Goal: Complete application form: Complete application form

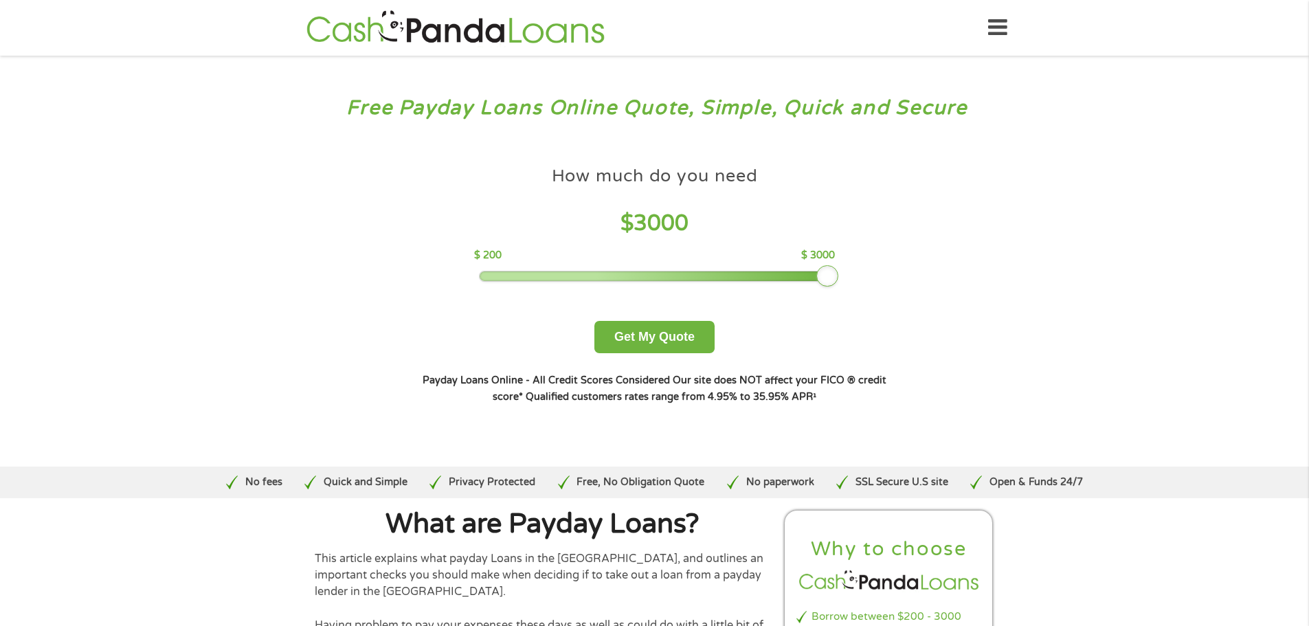
drag, startPoint x: 586, startPoint y: 273, endPoint x: 909, endPoint y: 278, distance: 323.7
click at [909, 278] on div "How much do you need? $300 $500 $750 $900 $1000 $1500 $2000 $2500 $3000 Other a…" at bounding box center [655, 282] width 526 height 290
click at [669, 344] on button "Get My Quote" at bounding box center [654, 337] width 120 height 32
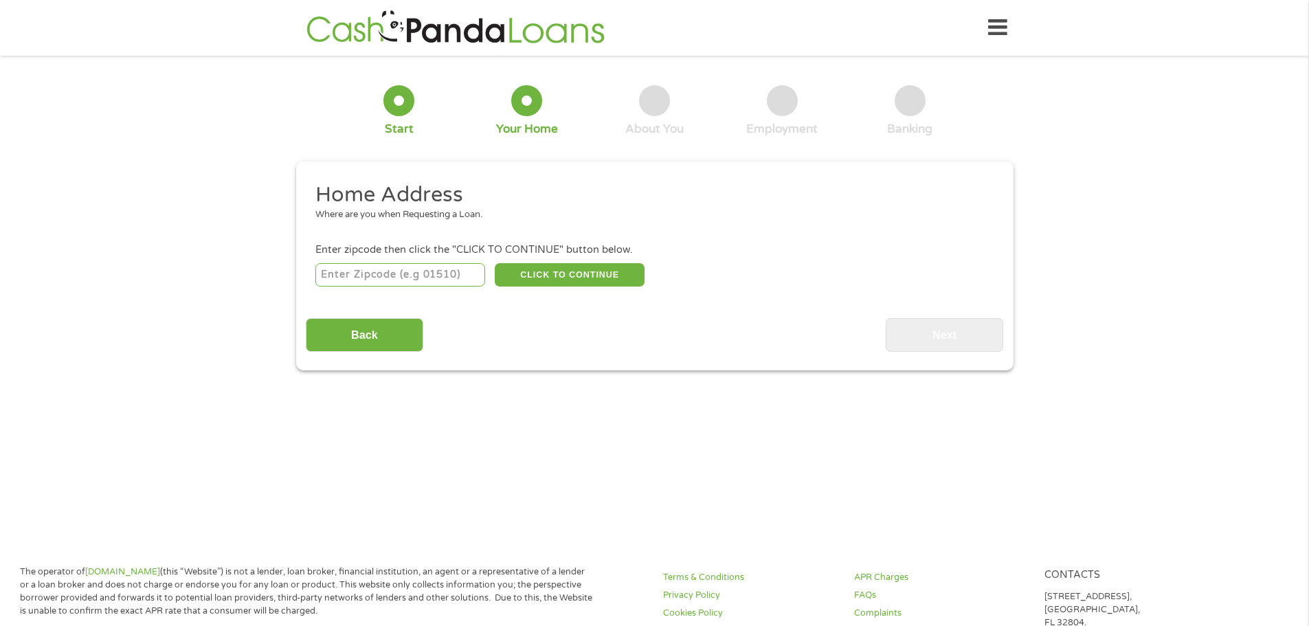
drag, startPoint x: 440, startPoint y: 275, endPoint x: 455, endPoint y: 257, distance: 23.4
click at [440, 275] on input "number" at bounding box center [400, 274] width 170 height 23
type input "91343"
click at [553, 271] on button "CLICK TO CONTINUE" at bounding box center [570, 274] width 150 height 23
type input "91343"
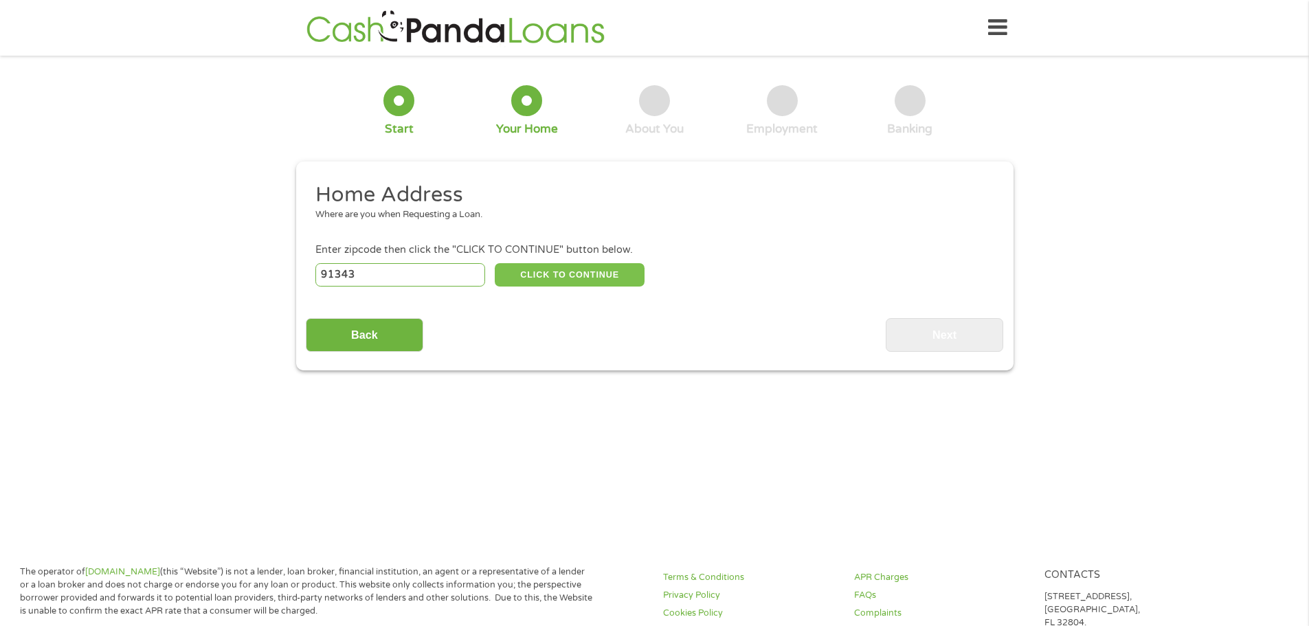
type input "North Hills"
select select "California"
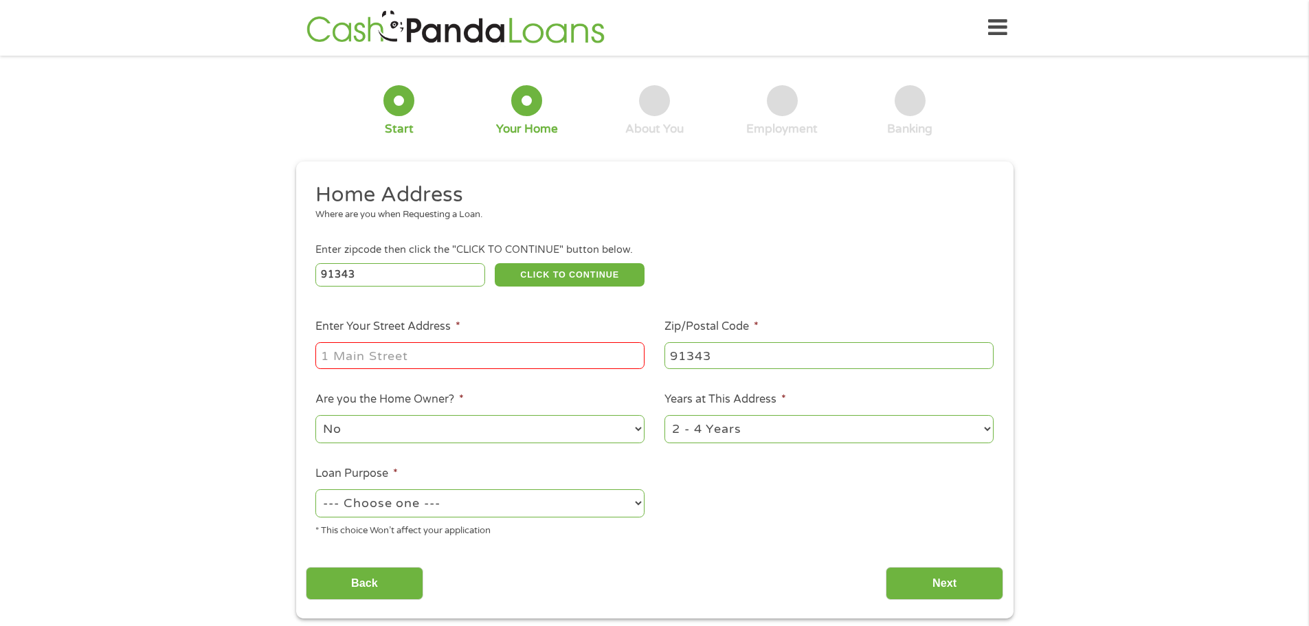
click at [464, 355] on input "Enter Your Street Address *" at bounding box center [479, 355] width 329 height 26
type input "16738 Sunburst st"
click at [744, 432] on select "1 Year or less 1 - 2 Years 2 - 4 Years Over 4 Years" at bounding box center [829, 429] width 329 height 28
select select "60months"
click at [665, 415] on select "1 Year or less 1 - 2 Years 2 - 4 Years Over 4 Years" at bounding box center [829, 429] width 329 height 28
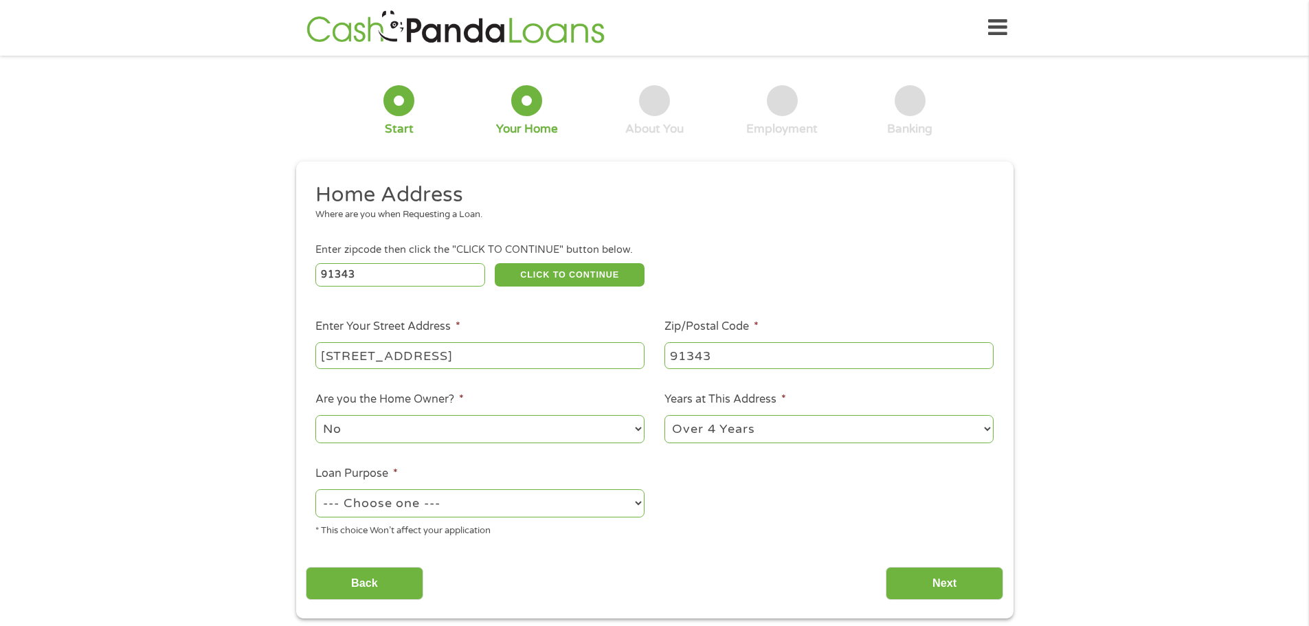
click at [370, 507] on select "--- Choose one --- Pay Bills Debt Consolidation Home Improvement Major Purchase…" at bounding box center [479, 503] width 329 height 28
select select "debtconsolidation"
click at [315, 489] on select "--- Choose one --- Pay Bills Debt Consolidation Home Improvement Major Purchase…" at bounding box center [479, 503] width 329 height 28
click at [961, 580] on input "Next" at bounding box center [945, 584] width 118 height 34
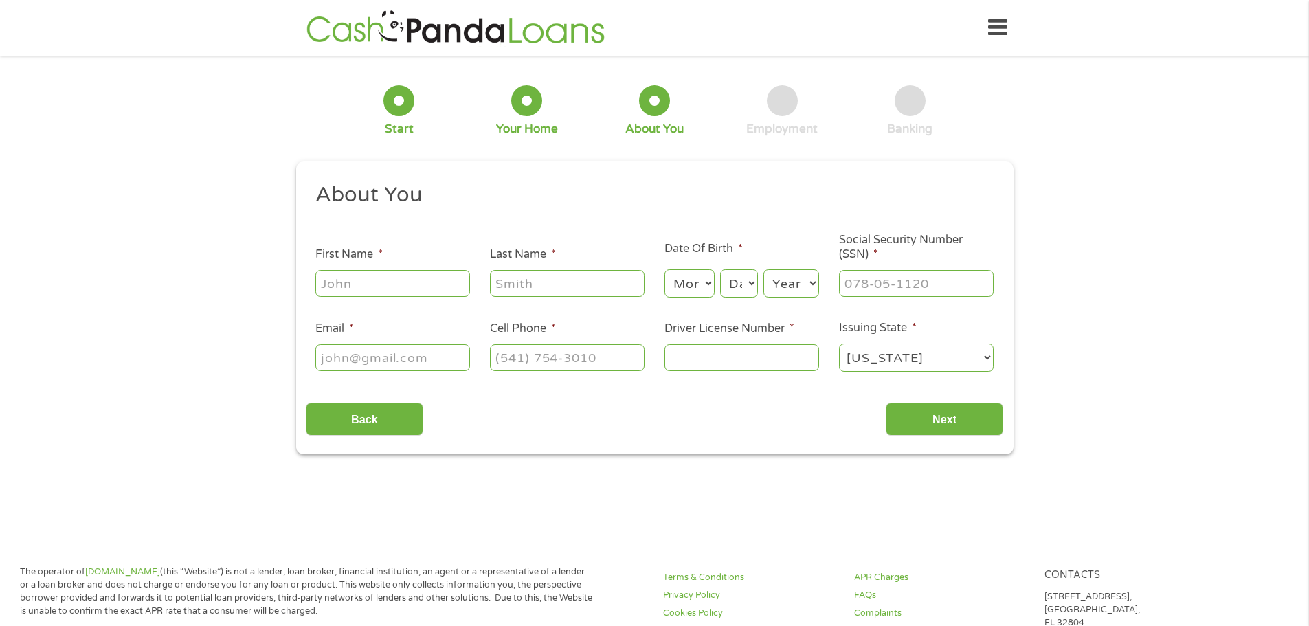
scroll to position [5, 5]
click at [364, 291] on input "First Name *" at bounding box center [392, 283] width 155 height 26
type input "Tina"
type input "Shah"
type input "tinas@unihcr.com"
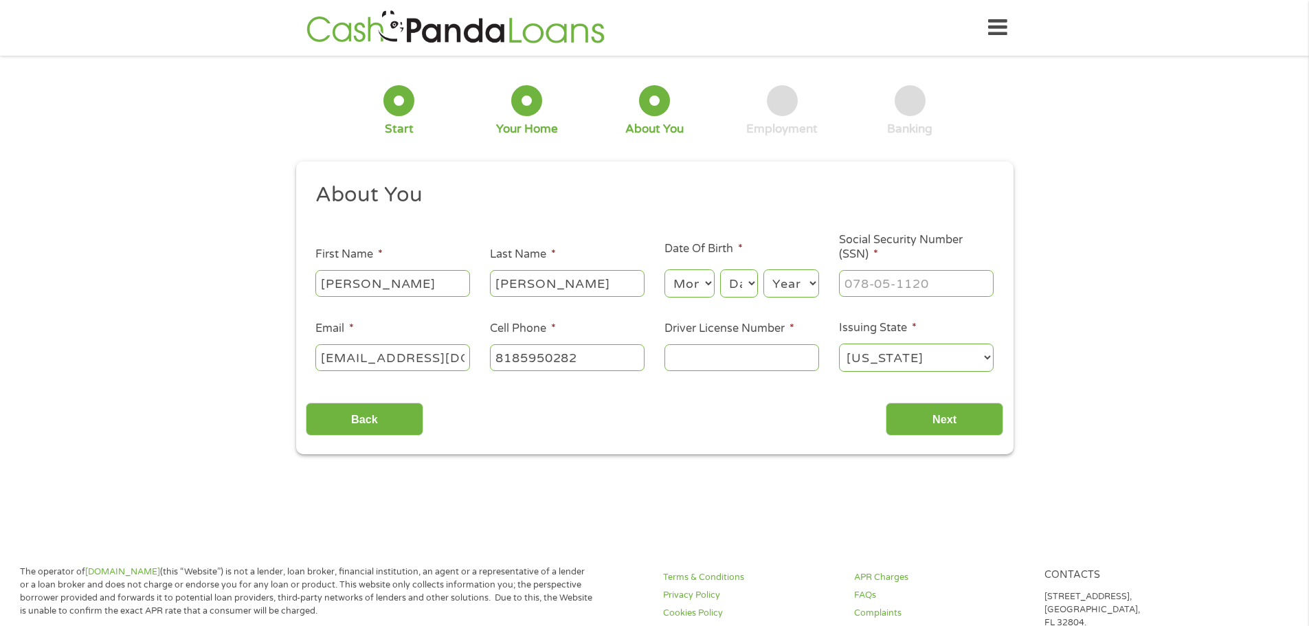
type input "(818) 595-0282"
drag, startPoint x: 445, startPoint y: 360, endPoint x: 156, endPoint y: 357, distance: 289.3
click at [156, 357] on div "1 Start 2 Your Home 3 About You 4 Employment 5 Banking 6 This field is hidden w…" at bounding box center [654, 259] width 1309 height 389
type input "tinashah033@gmail.com"
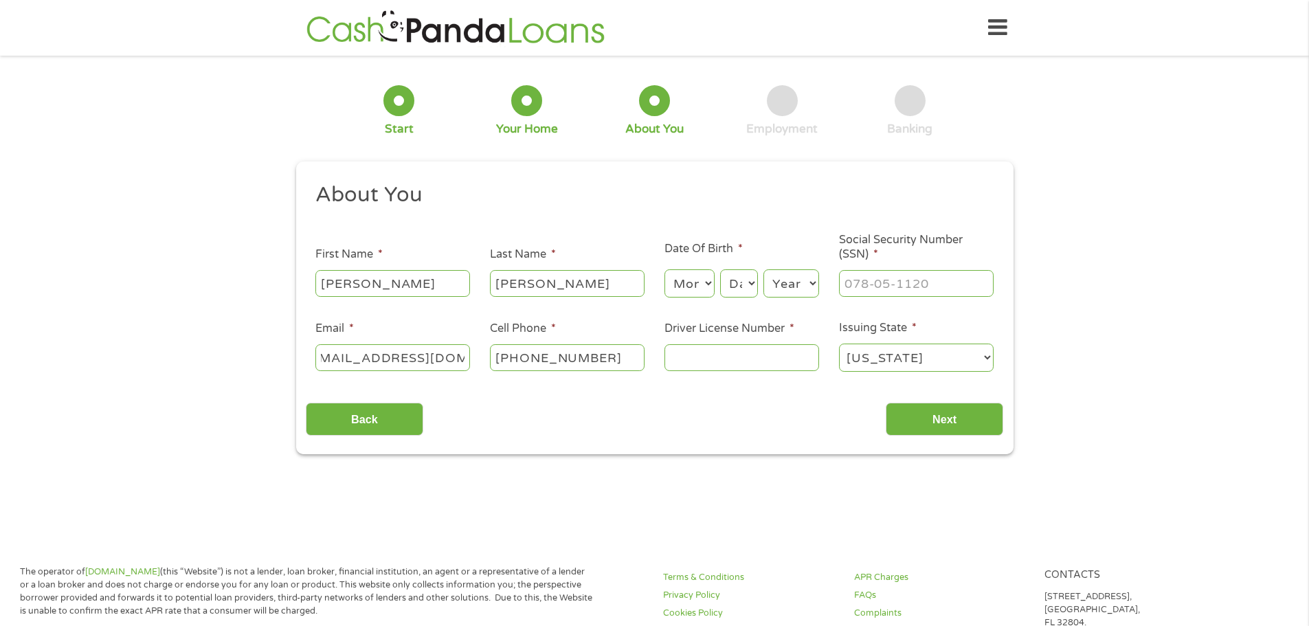
scroll to position [0, 0]
type input "(818) 355-3995"
type input "B7404200"
click at [931, 283] on input "___-__-____" at bounding box center [916, 283] width 155 height 26
type input "607-34-0593"
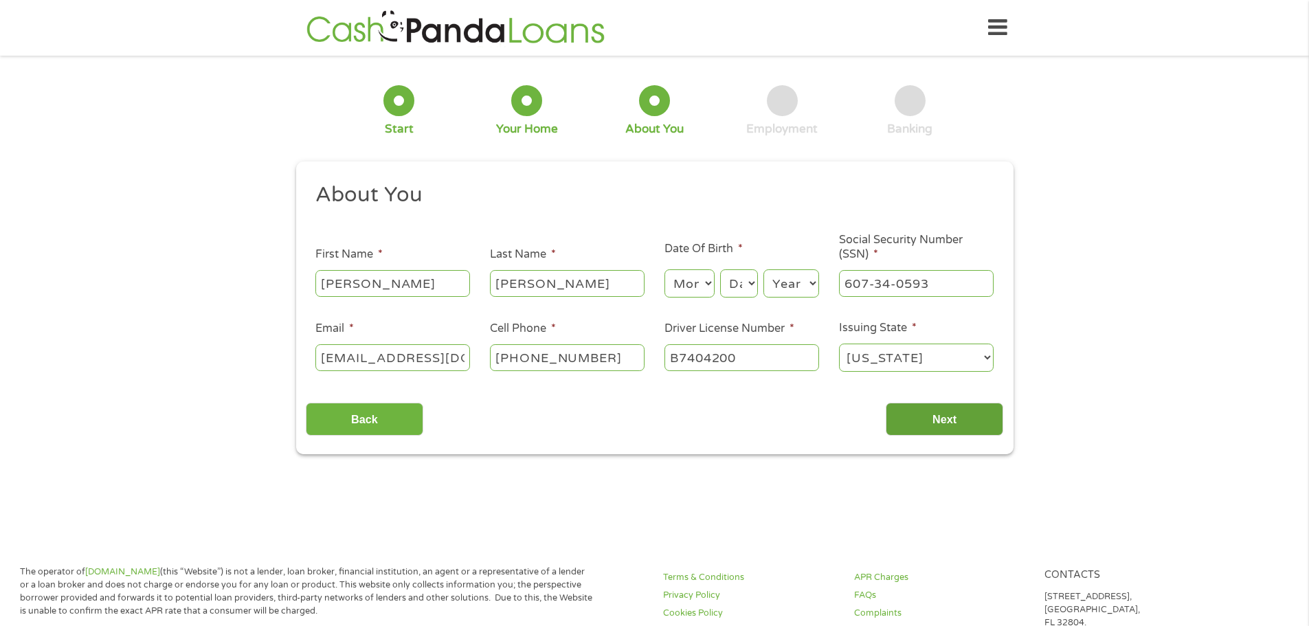
click at [942, 414] on input "Next" at bounding box center [945, 420] width 118 height 34
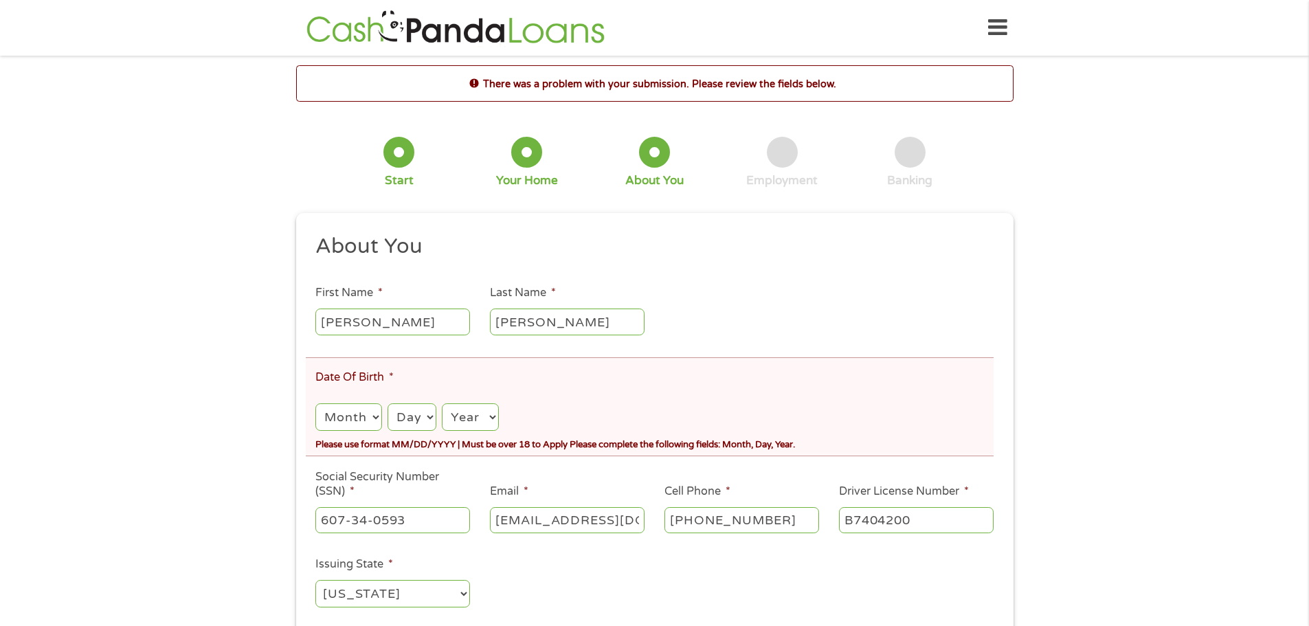
scroll to position [5, 5]
click at [364, 420] on select "Month 1 2 3 4 5 6 7 8 9 10 11 12" at bounding box center [348, 417] width 66 height 28
select select "1"
click at [315, 403] on select "Month 1 2 3 4 5 6 7 8 9 10 11 12" at bounding box center [348, 417] width 66 height 28
click at [417, 421] on select "Day 1 2 3 4 5 6 7 8 9 10 11 12 13 14 15 16 17 18 19 20 21 22 23 24 25 26 27 28 …" at bounding box center [412, 417] width 49 height 28
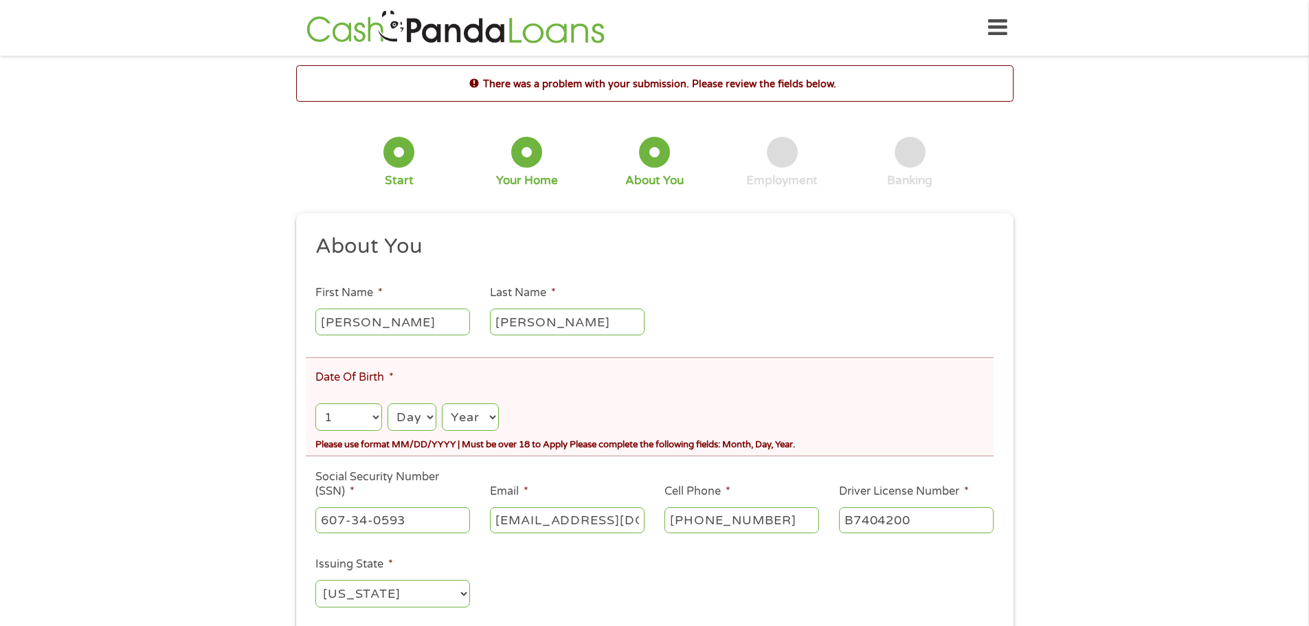
select select "6"
click at [388, 403] on select "Day 1 2 3 4 5 6 7 8 9 10 11 12 13 14 15 16 17 18 19 20 21 22 23 24 25 26 27 28 …" at bounding box center [412, 417] width 49 height 28
click at [472, 416] on select "Year 2007 2006 2005 2004 2003 2002 2001 2000 1999 1998 1997 1996 1995 1994 1993…" at bounding box center [470, 417] width 56 height 28
select select "1981"
click at [442, 403] on select "Year 2007 2006 2005 2004 2003 2002 2001 2000 1999 1998 1997 1996 1995 1994 1993…" at bounding box center [470, 417] width 56 height 28
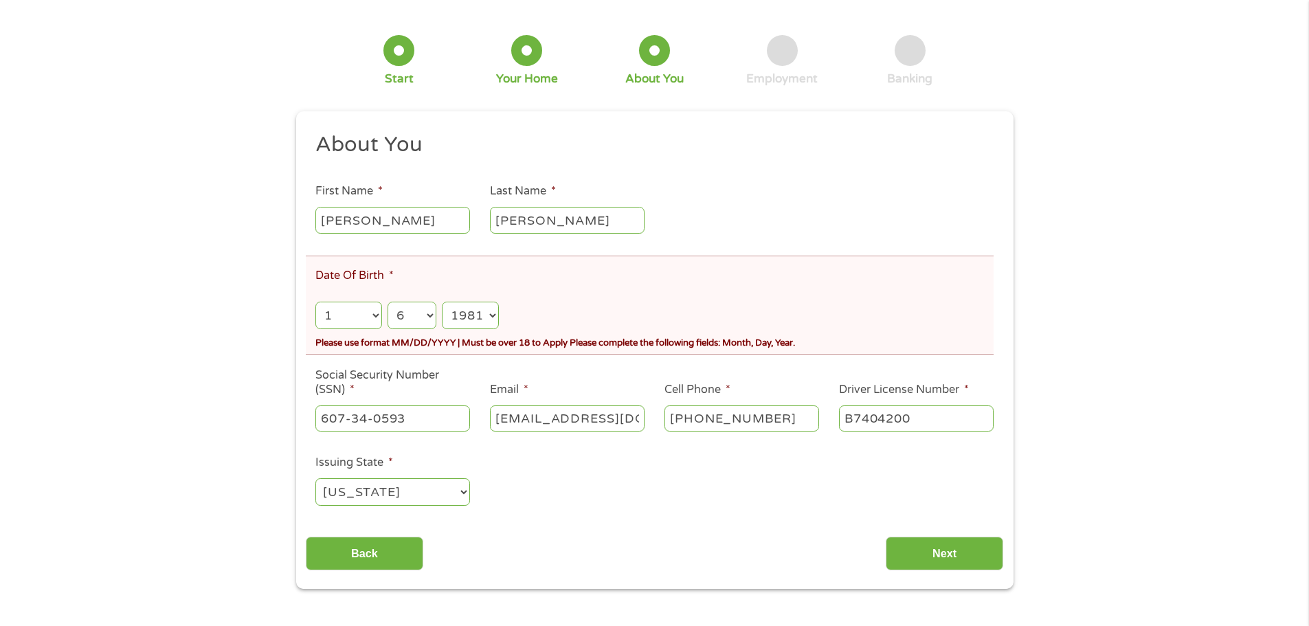
scroll to position [137, 0]
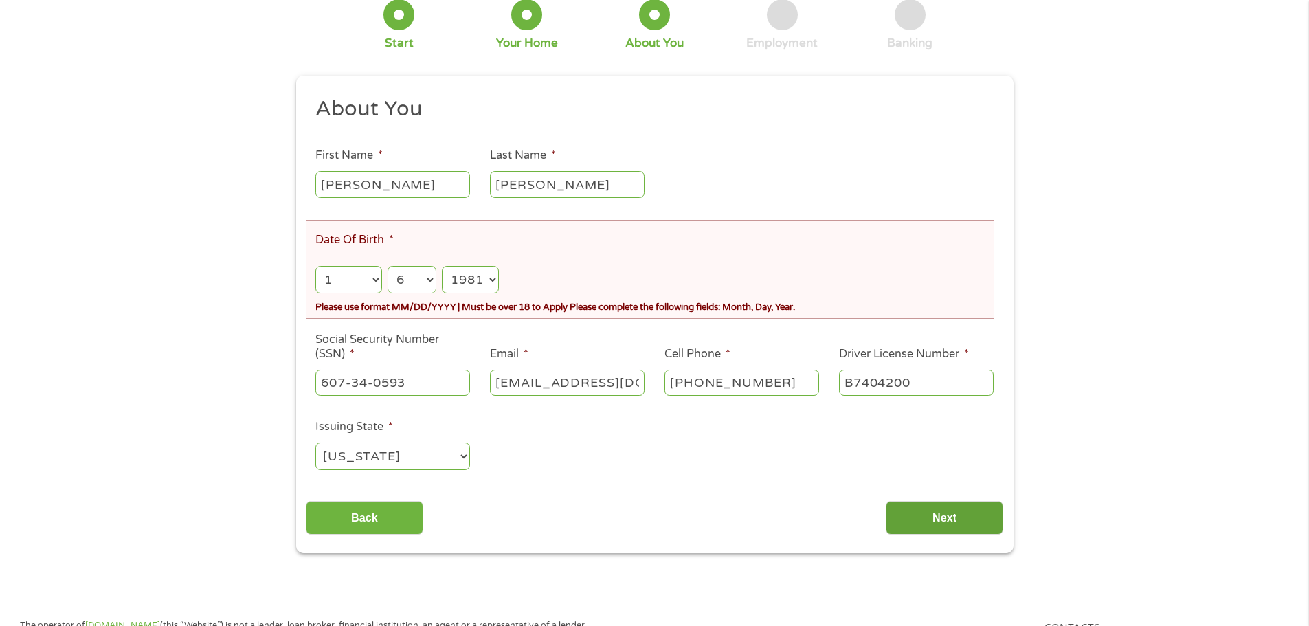
click at [953, 515] on input "Next" at bounding box center [945, 518] width 118 height 34
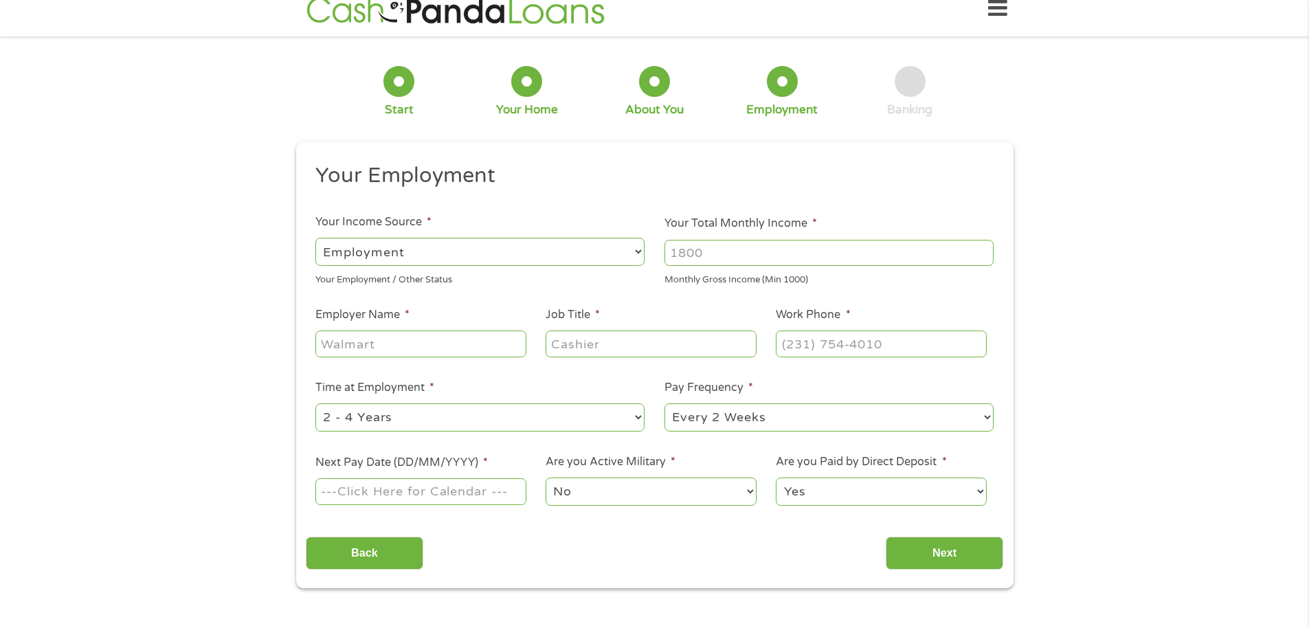
scroll to position [0, 0]
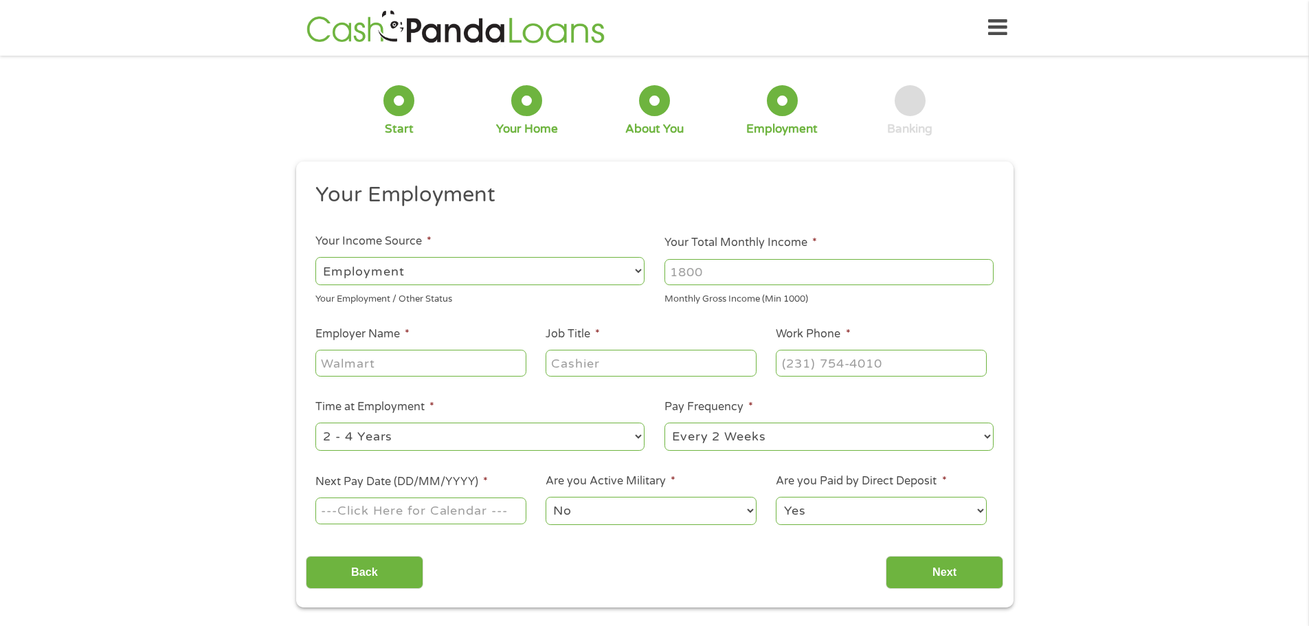
click at [331, 271] on select "--- Choose one --- Employment Self Employed Benefits" at bounding box center [479, 271] width 329 height 28
click at [315, 257] on select "--- Choose one --- Employment Self Employed Benefits" at bounding box center [479, 271] width 329 height 28
click at [777, 278] on input "Your Total Monthly Income *" at bounding box center [829, 272] width 329 height 26
type input "6000"
type input "P"
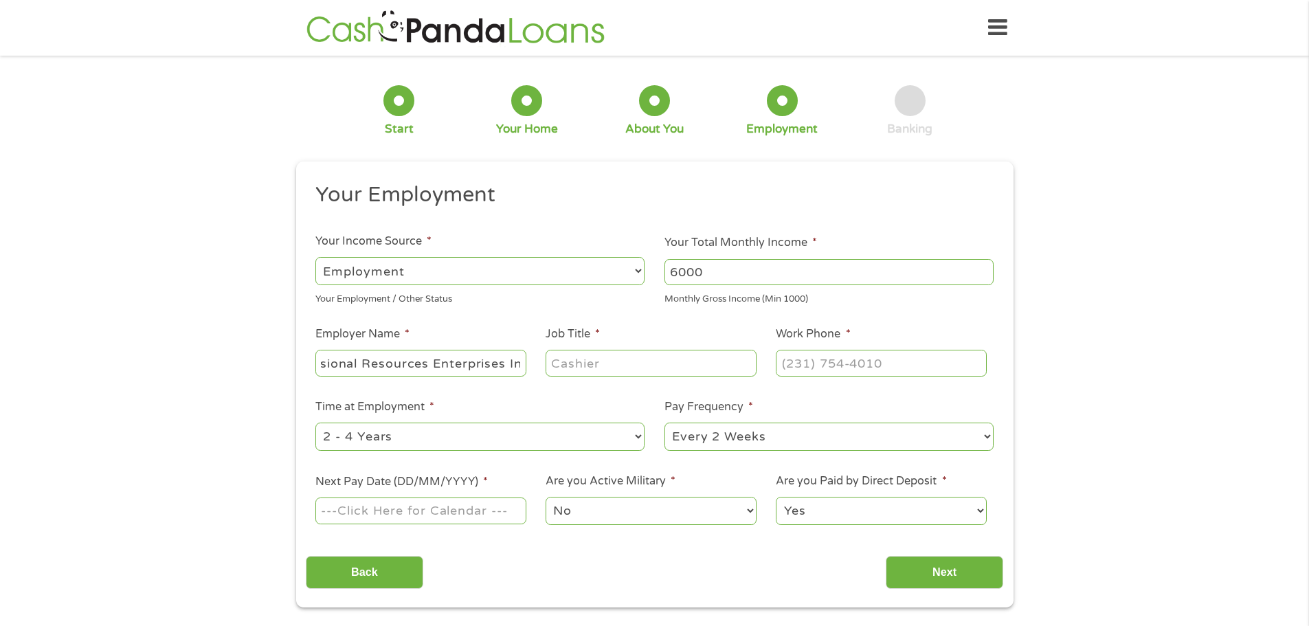
scroll to position [0, 56]
type input "Professional Resources Enterprises Inc"
type input "A"
type input "Accounting Administrator"
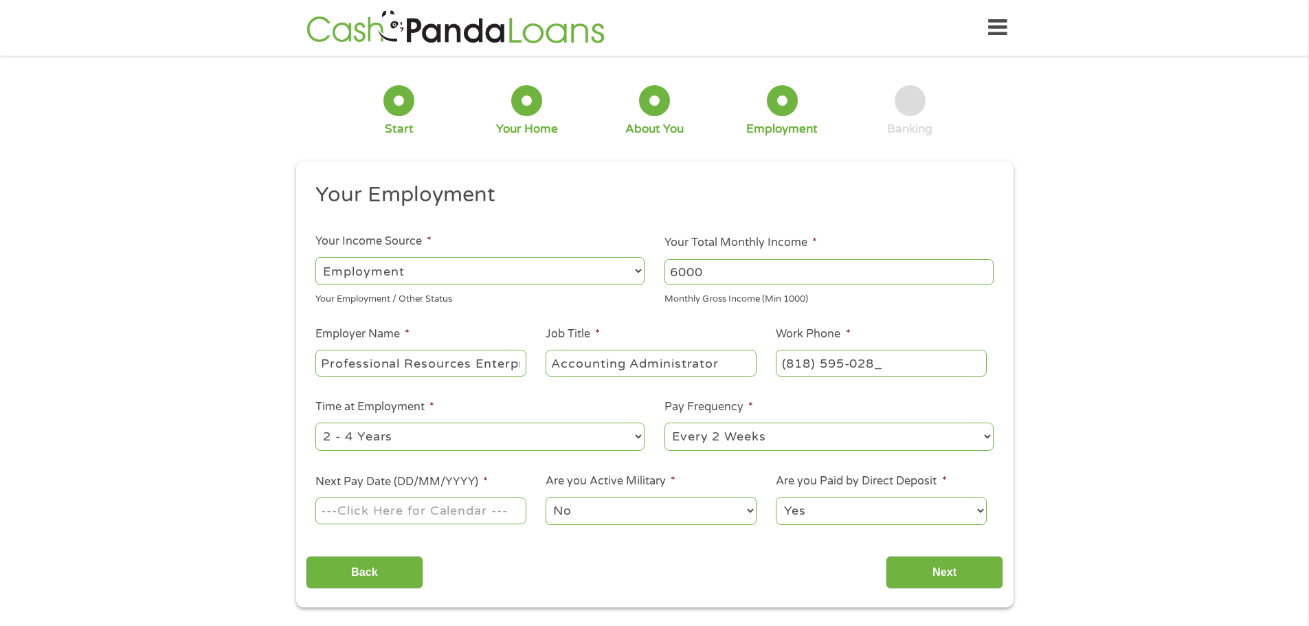
type input "(818) 595-0282"
click at [623, 439] on select "--- Choose one --- 1 Year or less 1 - 2 Years 2 - 4 Years Over 4 Years" at bounding box center [479, 437] width 329 height 28
click at [315, 423] on select "--- Choose one --- 1 Year or less 1 - 2 Years 2 - 4 Years Over 4 Years" at bounding box center [479, 437] width 329 height 28
click at [376, 519] on input "Next Pay Date (DD/MM/YYYY) *" at bounding box center [420, 511] width 210 height 26
type input "03/10/2025"
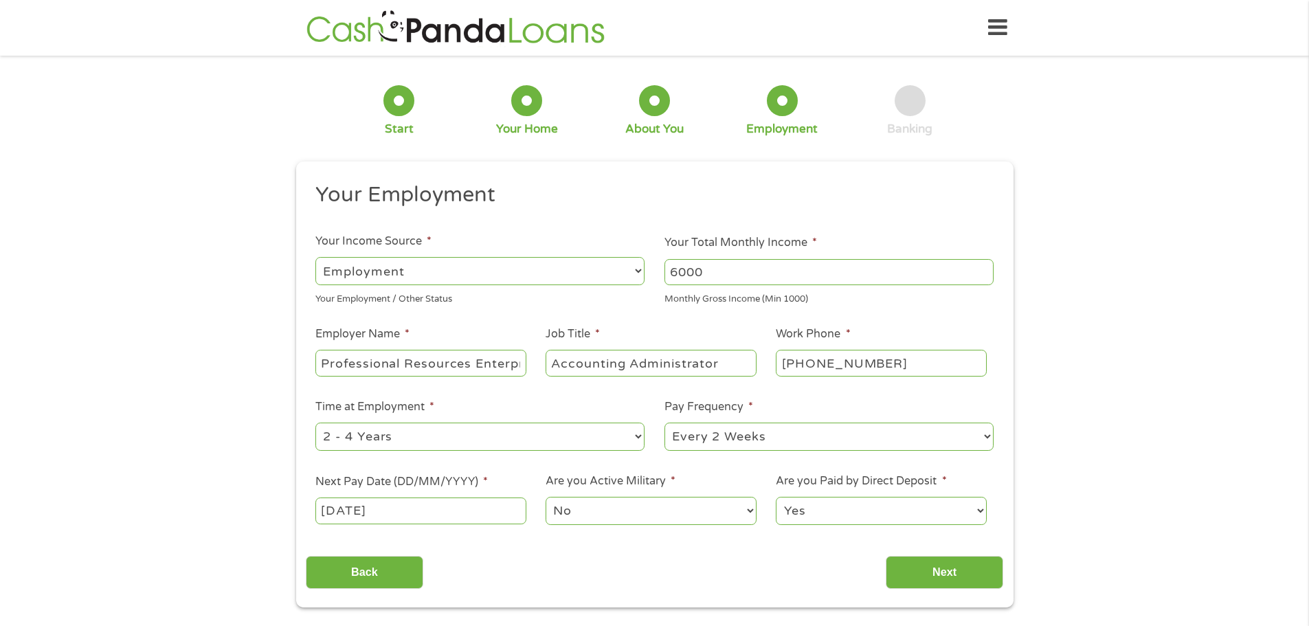
click at [647, 502] on select "No Yes" at bounding box center [651, 511] width 210 height 28
click at [546, 497] on select "No Yes" at bounding box center [651, 511] width 210 height 28
click at [929, 572] on input "Next" at bounding box center [945, 573] width 118 height 34
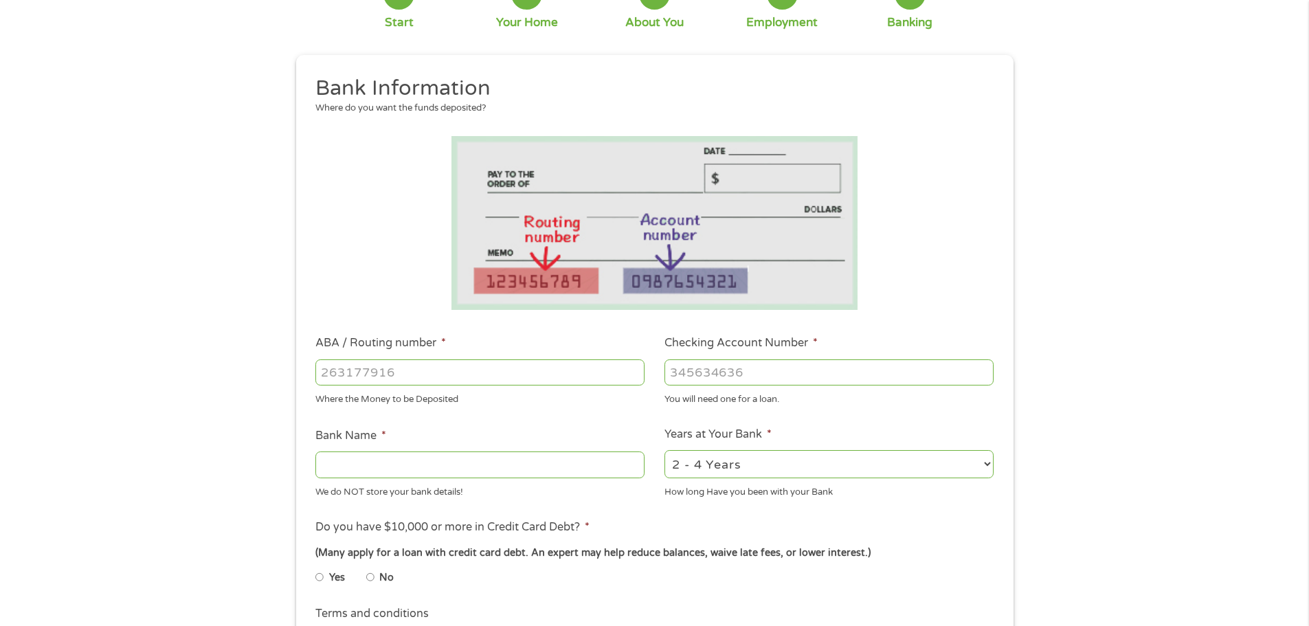
scroll to position [115, 0]
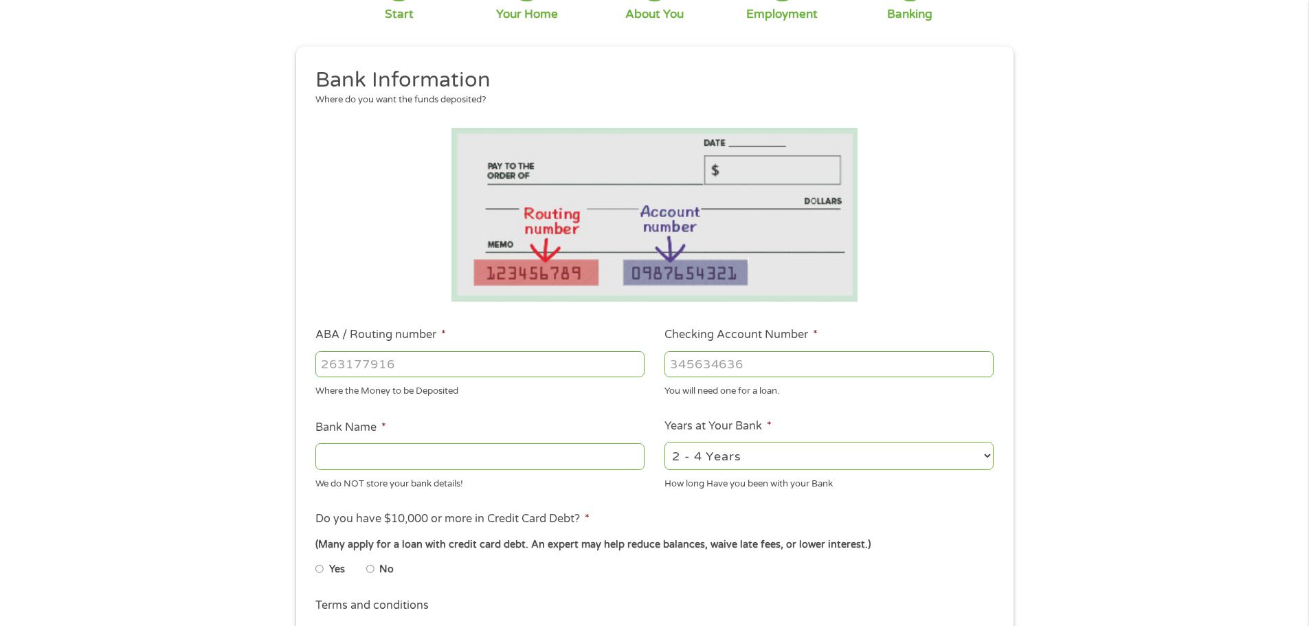
click at [440, 355] on input "ABA / Routing number *" at bounding box center [479, 364] width 329 height 26
click at [370, 572] on input "No" at bounding box center [370, 569] width 8 height 22
radio input "true"
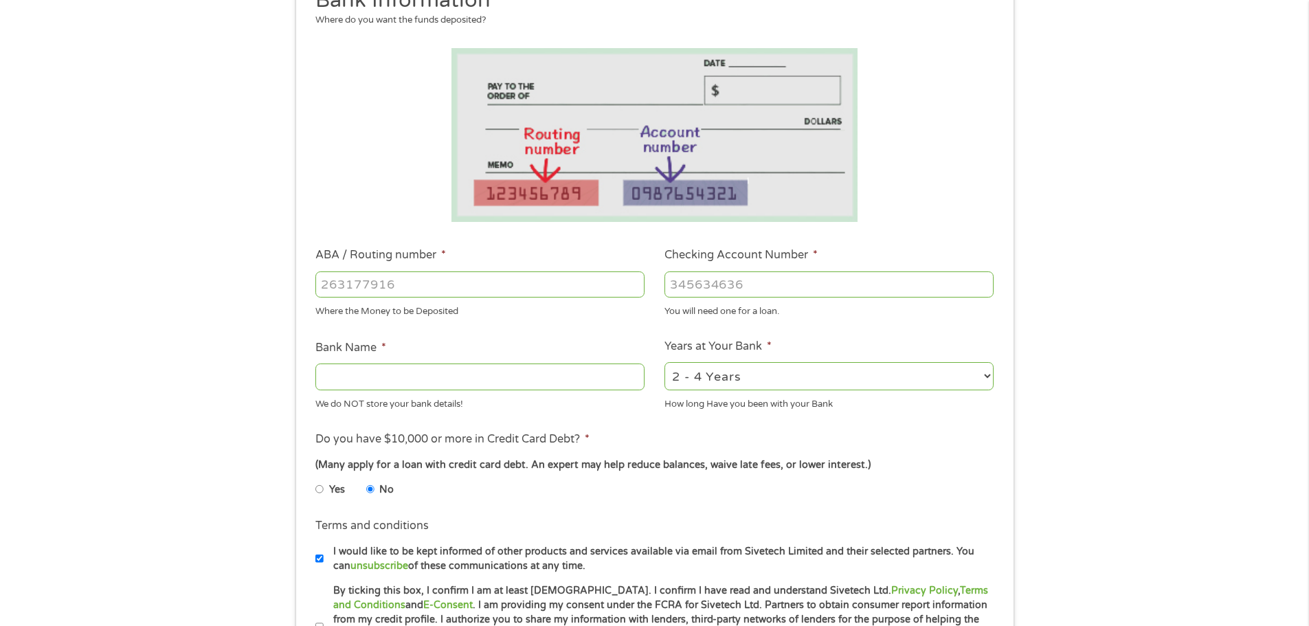
scroll to position [206, 0]
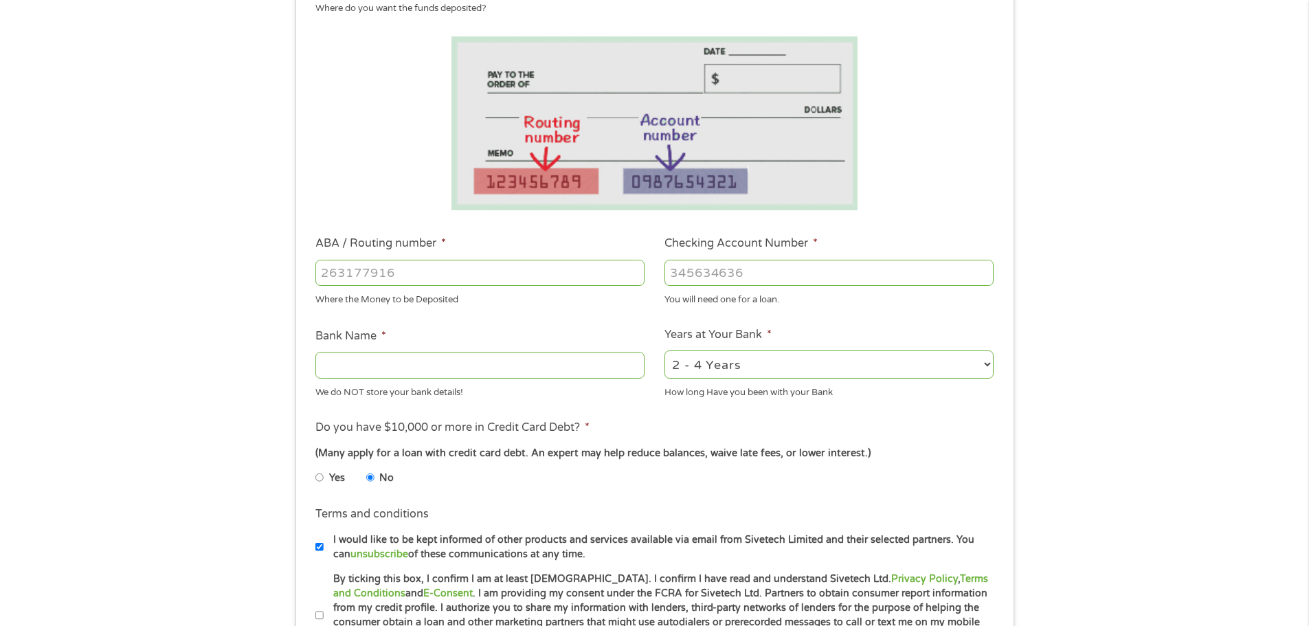
click at [375, 372] on input "Bank Name *" at bounding box center [479, 365] width 329 height 26
click at [399, 280] on input "ABA / Routing number *" at bounding box center [479, 273] width 329 height 26
click at [355, 276] on input "32" at bounding box center [479, 273] width 329 height 26
type input "322271627"
type input "JP MORGAN CHASE BANK NA"
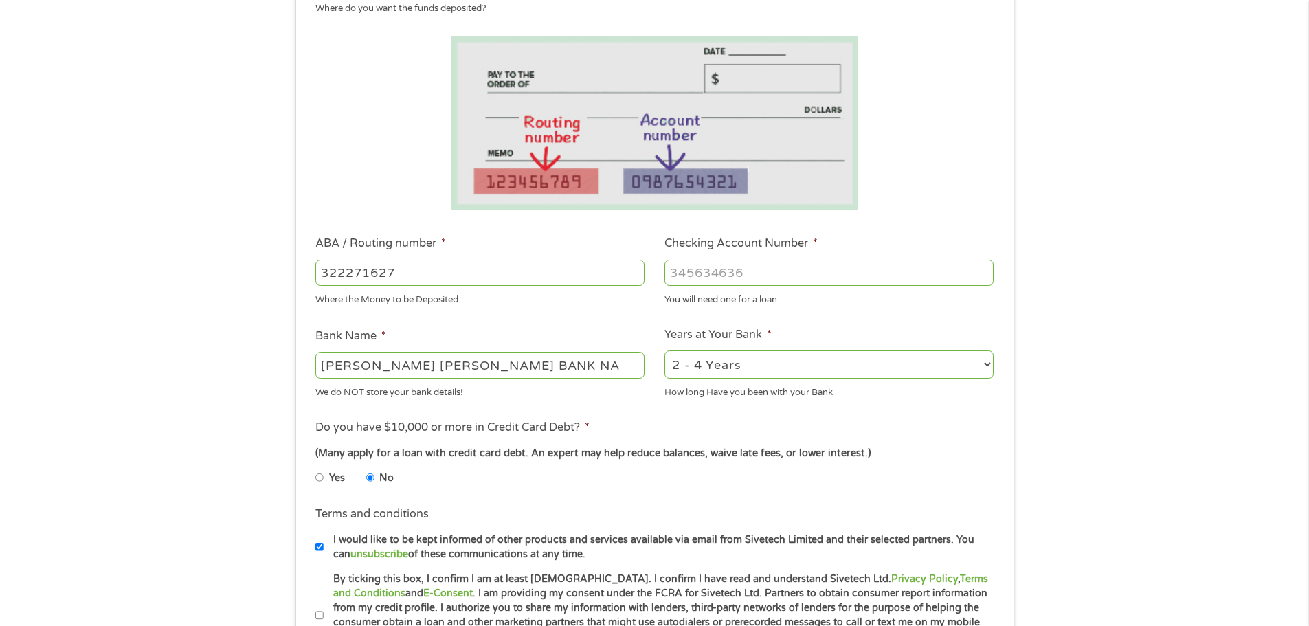
type input "322271627"
type input "762592114"
click at [791, 369] on select "2 - 4 Years 6 - 12 Months 1 - 2 Years Over 4 Years" at bounding box center [829, 365] width 329 height 28
select select "24months"
click at [665, 351] on select "2 - 4 Years 6 - 12 Months 1 - 2 Years Over 4 Years" at bounding box center [829, 365] width 329 height 28
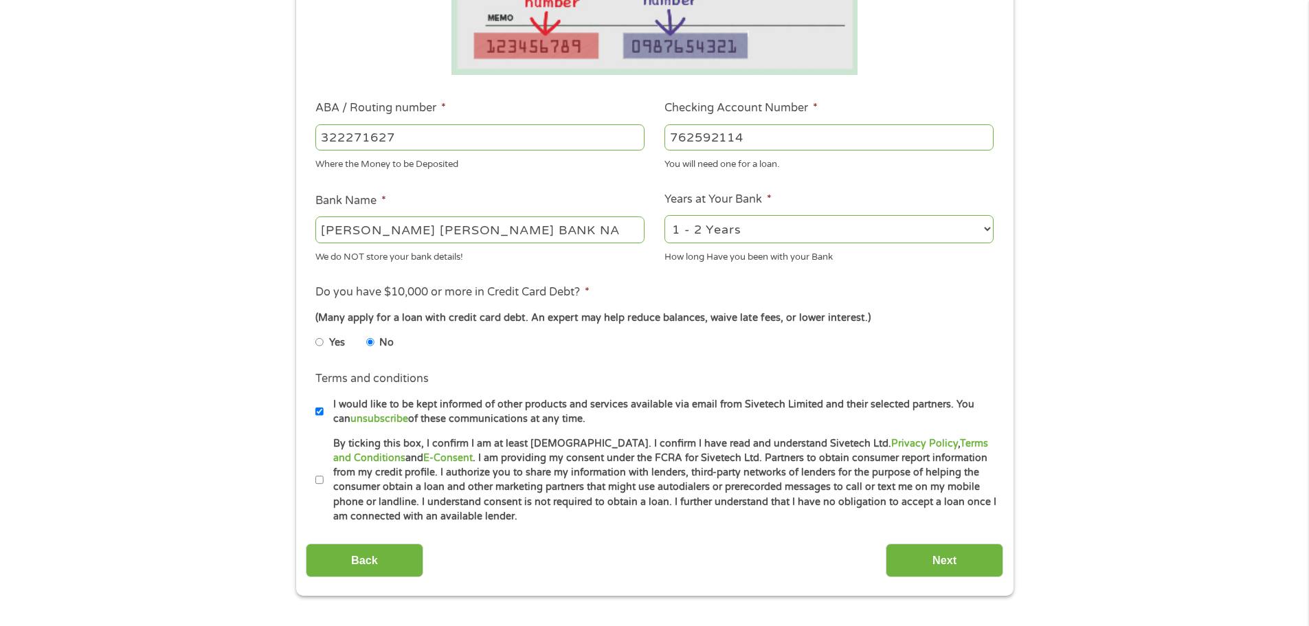
scroll to position [390, 0]
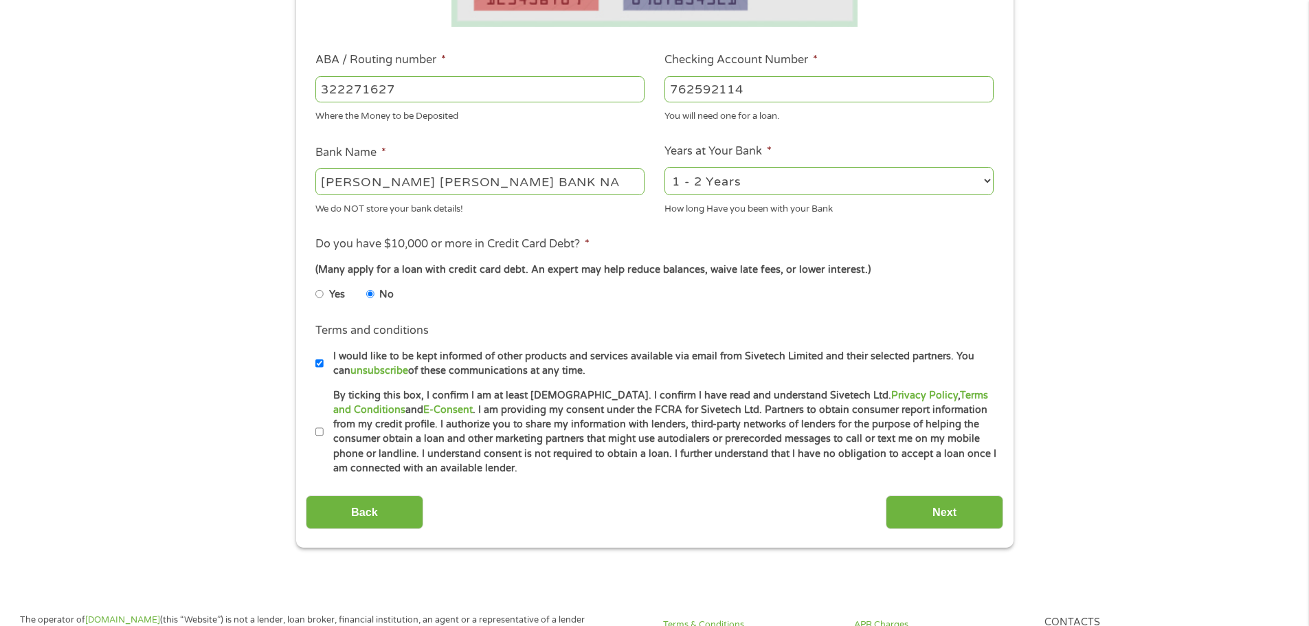
click at [320, 434] on input "By ticking this box, I confirm I am at least 18 years old. I confirm I have rea…" at bounding box center [319, 432] width 8 height 22
checkbox input "true"
click at [923, 509] on input "Next" at bounding box center [945, 513] width 118 height 34
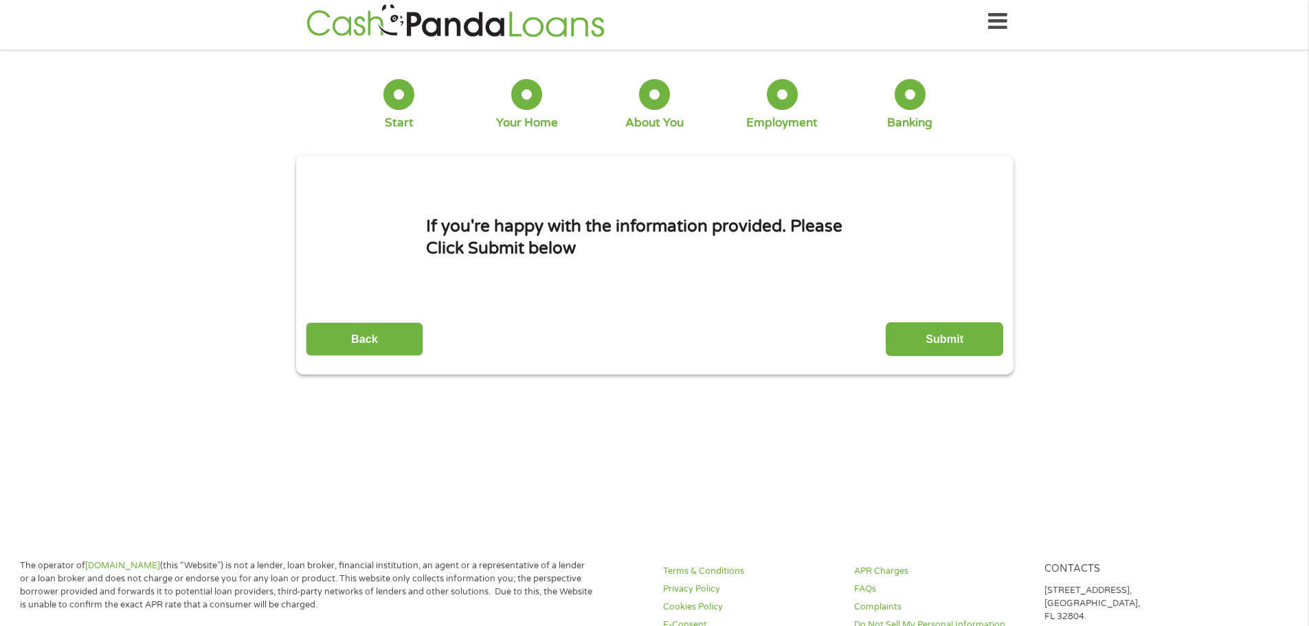
scroll to position [0, 0]
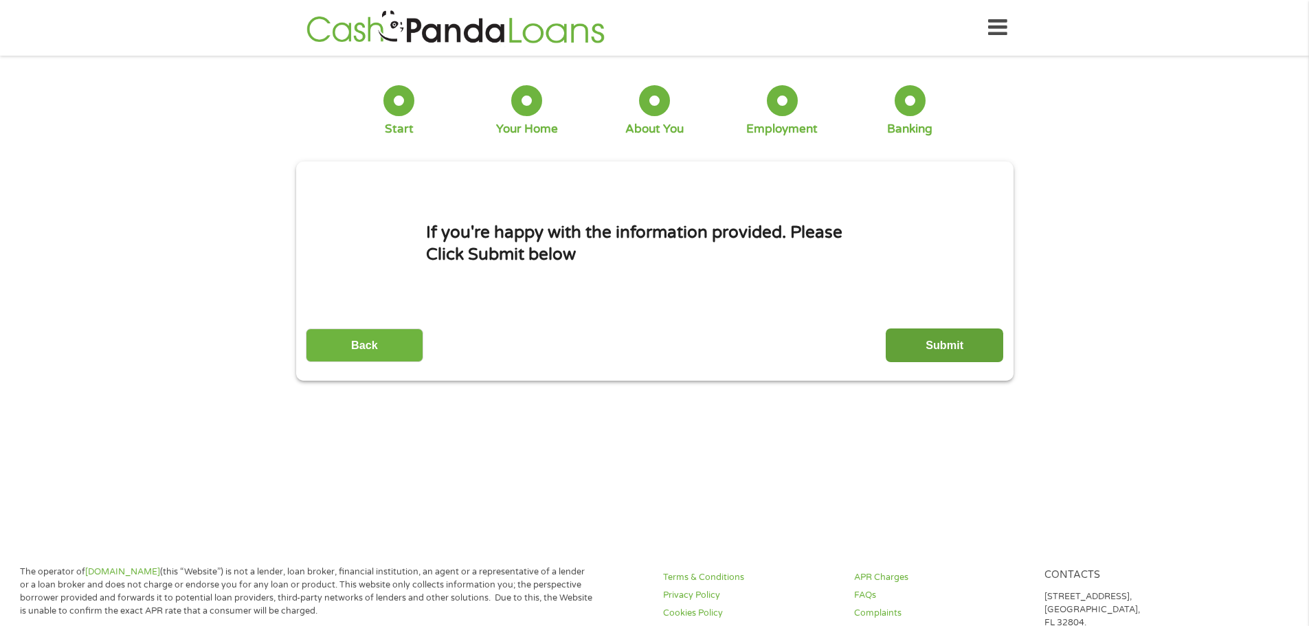
click at [963, 337] on input "Submit" at bounding box center [945, 346] width 118 height 34
